Goal: Check status: Check status

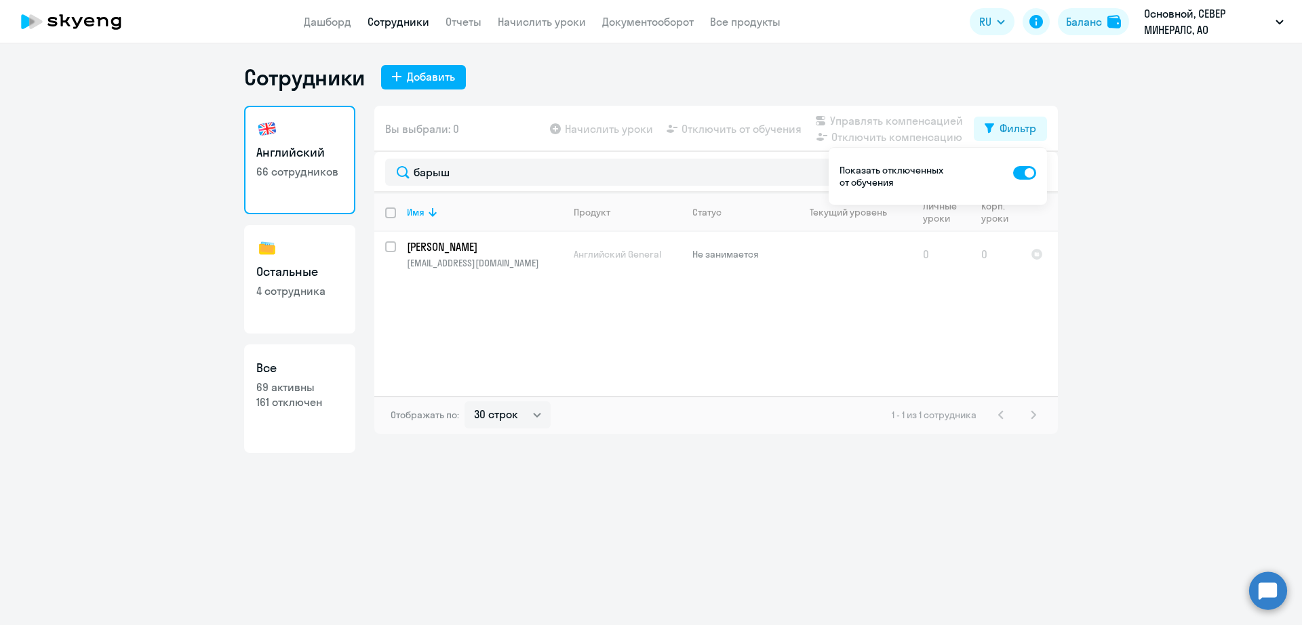
select select "30"
type input "[PERSON_NAME]"
click at [821, 240] on td "A2 - Pre-Intermediate" at bounding box center [849, 260] width 126 height 57
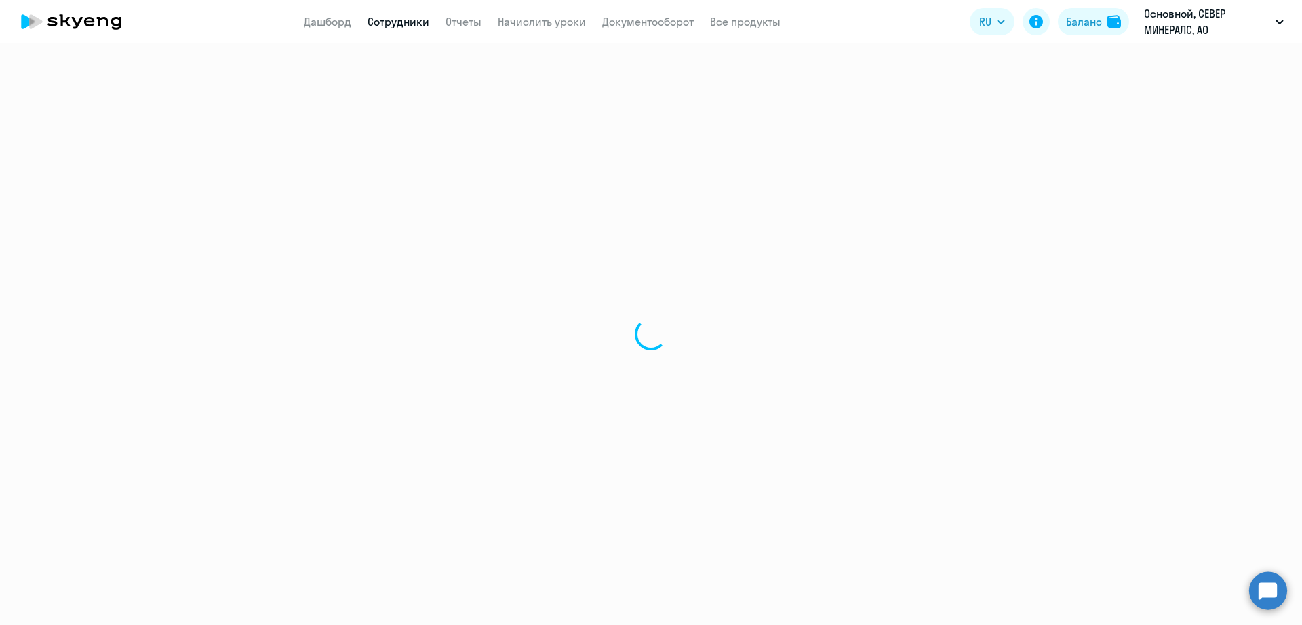
select select "english"
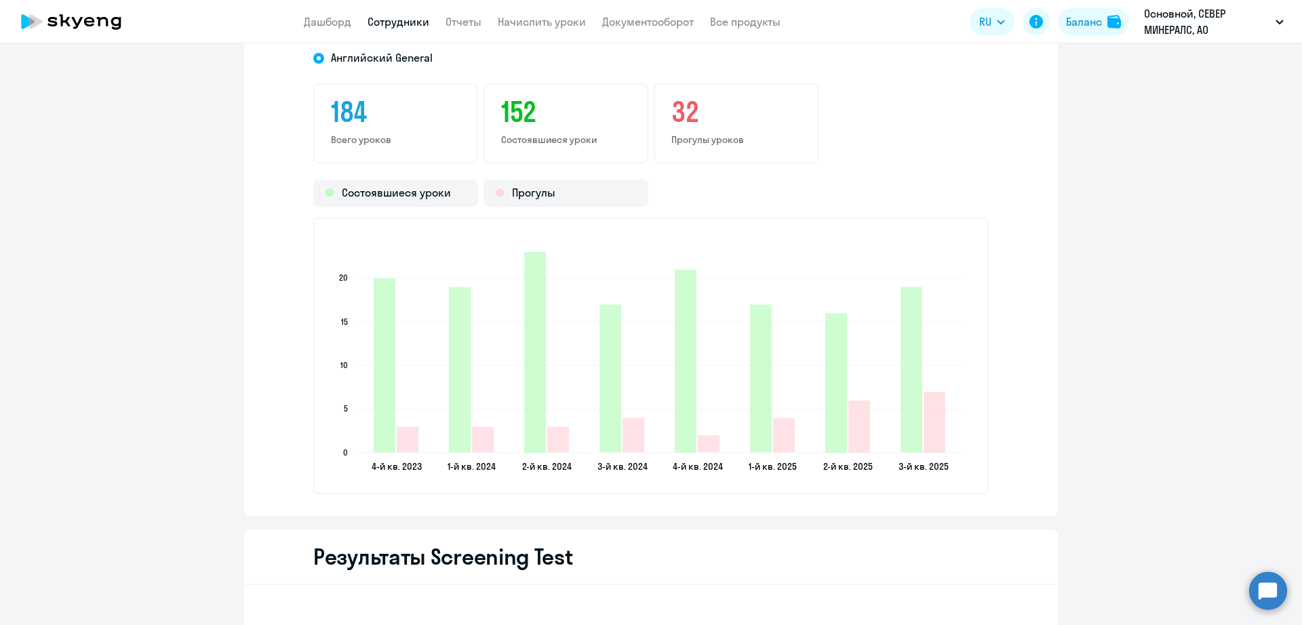
scroll to position [1580, 0]
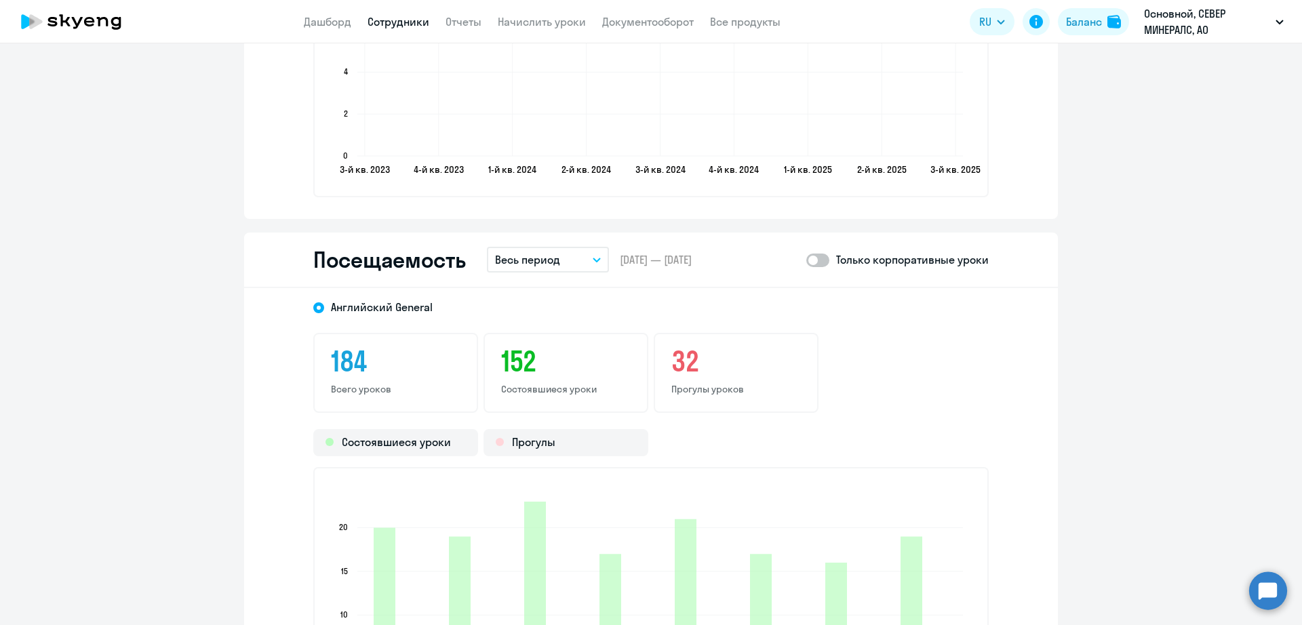
click at [836, 262] on p "Только корпоративные уроки" at bounding box center [912, 259] width 153 height 16
click at [817, 261] on span at bounding box center [817, 261] width 23 height 14
click at [806, 260] on input "checkbox" at bounding box center [805, 260] width 1 height 1
checkbox input "true"
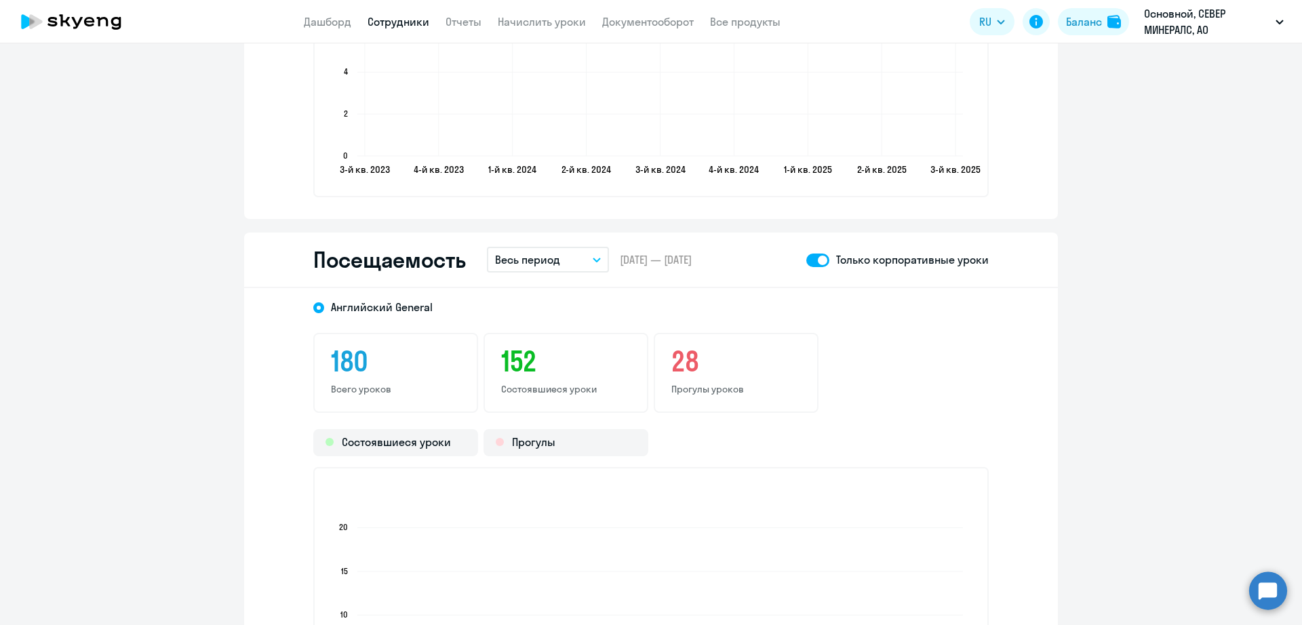
click at [584, 260] on button "Весь период" at bounding box center [548, 260] width 122 height 26
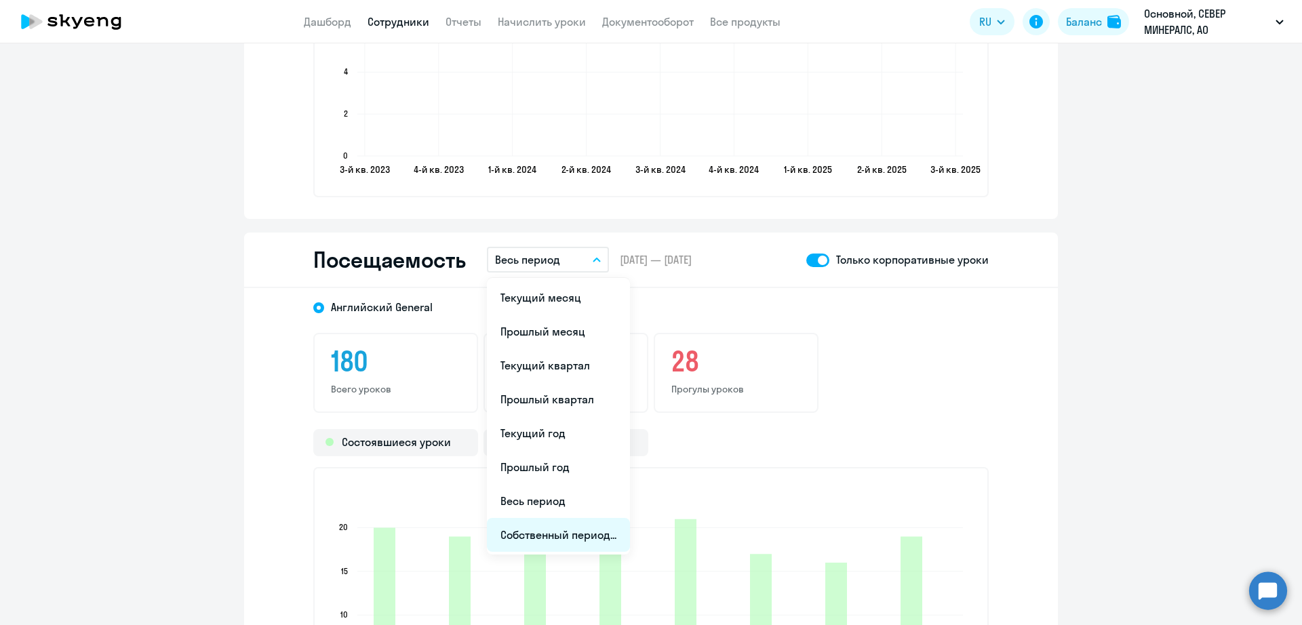
click at [570, 531] on li "Собственный период..." at bounding box center [558, 535] width 143 height 34
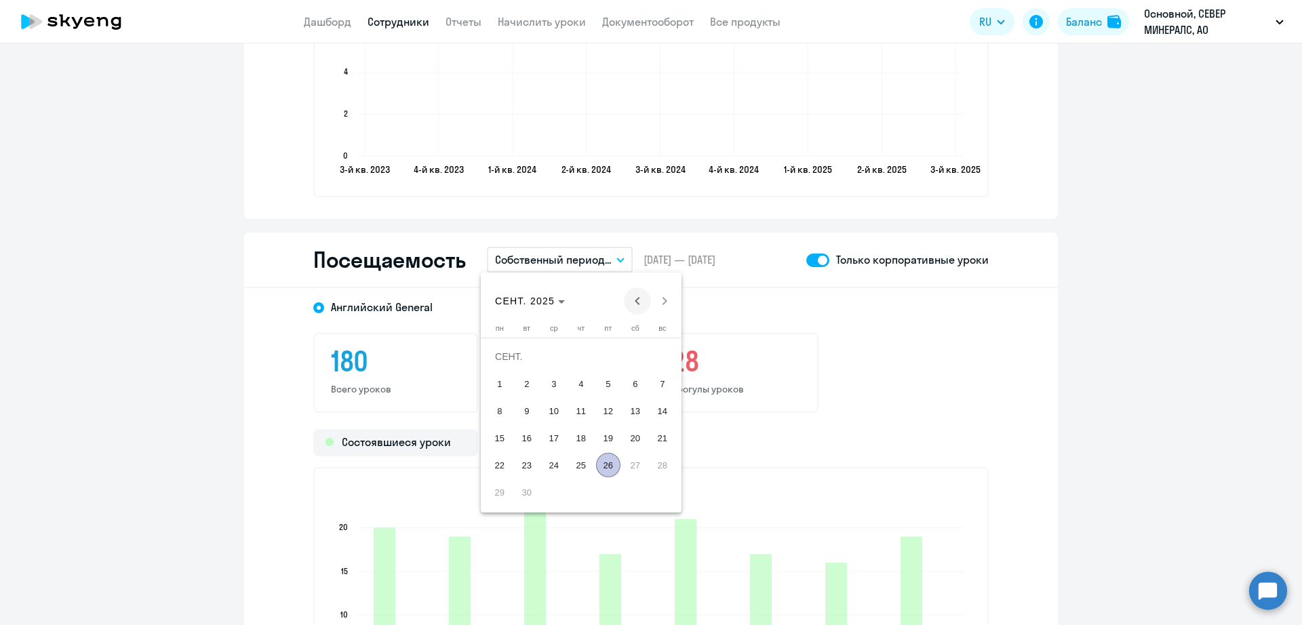
click at [632, 304] on span "Previous month" at bounding box center [637, 300] width 27 height 27
click at [533, 464] on span "26" at bounding box center [527, 465] width 24 height 24
click at [662, 306] on span "Next month" at bounding box center [664, 300] width 27 height 27
click at [578, 462] on span "25" at bounding box center [581, 465] width 24 height 24
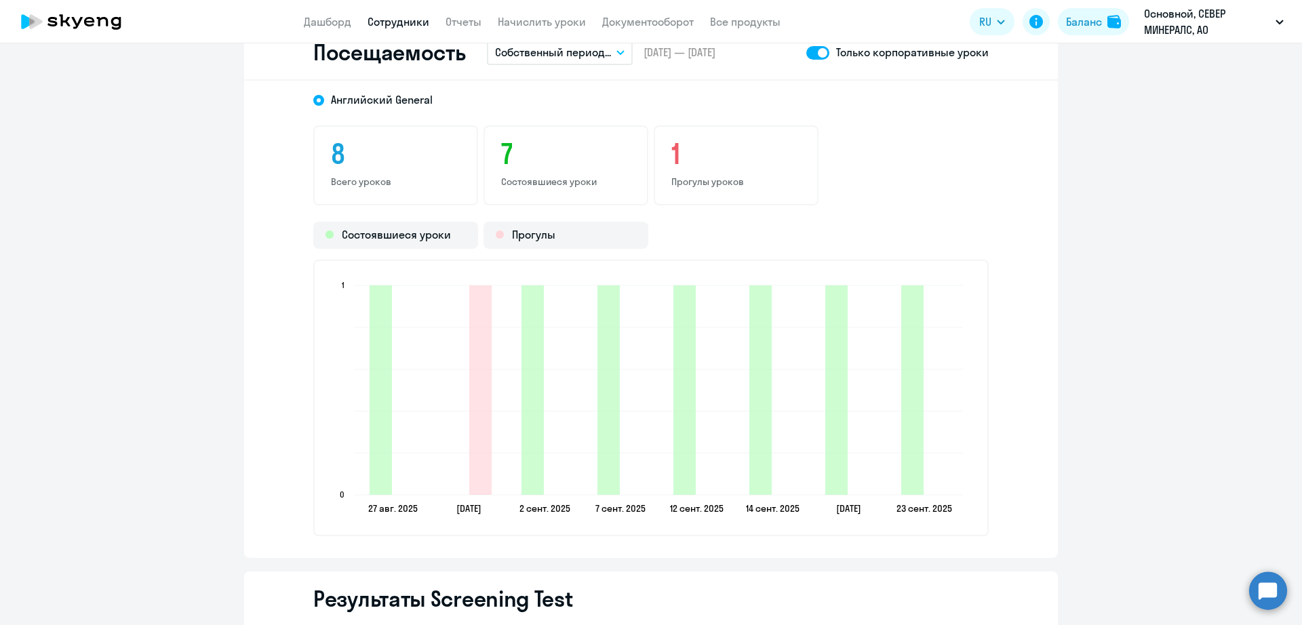
scroll to position [1750, 0]
